Goal: Find specific page/section: Find specific page/section

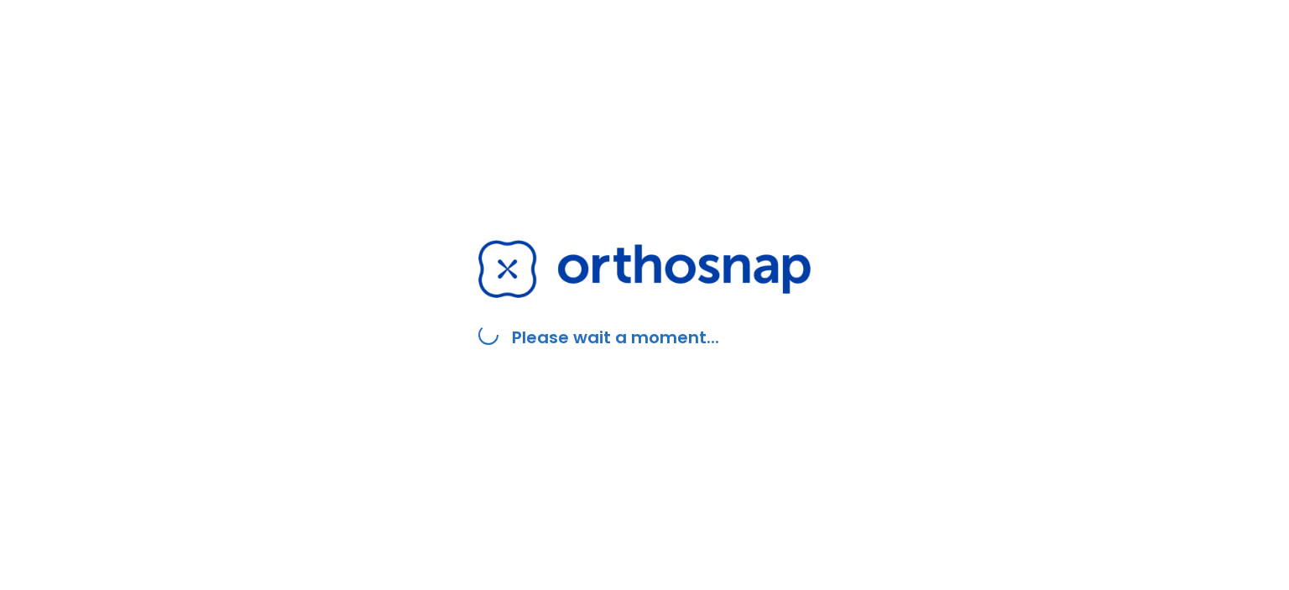
click at [520, 161] on div "Please wait a moment..." at bounding box center [644, 295] width 372 height 590
